Goal: Task Accomplishment & Management: Manage account settings

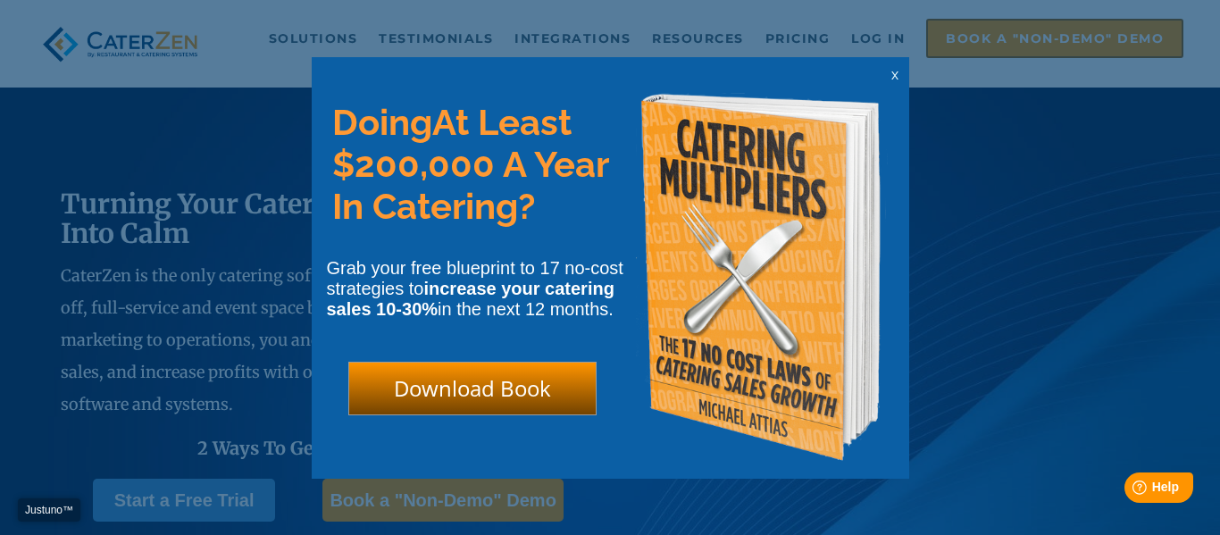
click at [893, 74] on span "x" at bounding box center [894, 74] width 7 height 17
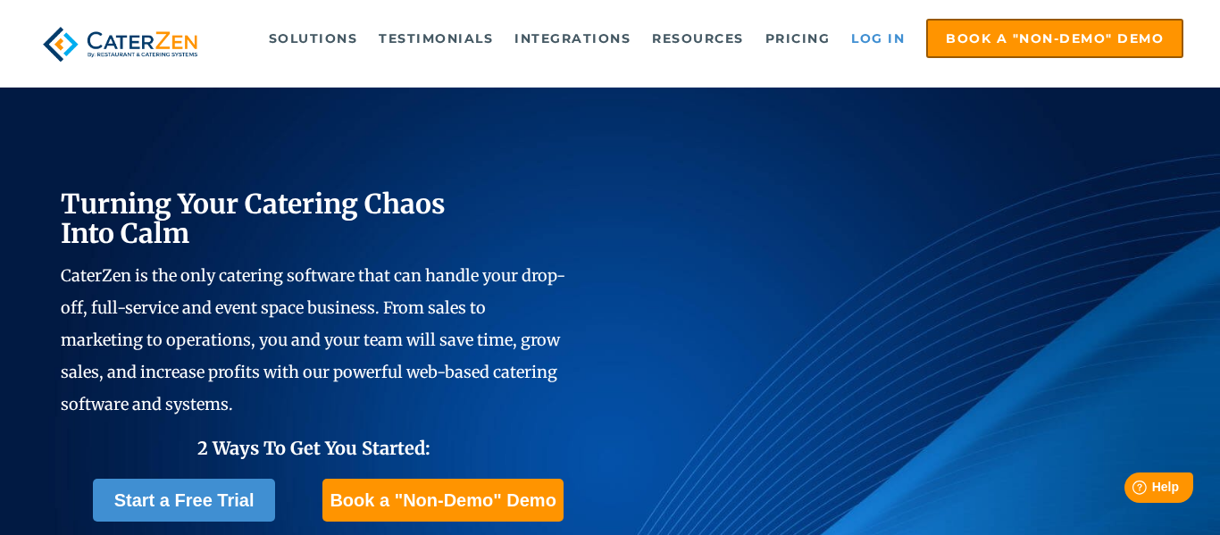
click at [873, 37] on link "Log in" at bounding box center [877, 39] width 71 height 36
click at [884, 44] on link "Log in" at bounding box center [877, 39] width 71 height 36
